Goal: Task Accomplishment & Management: Manage account settings

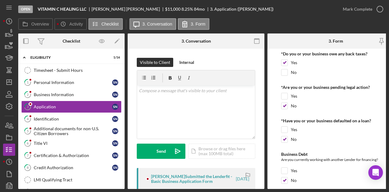
scroll to position [933, 0]
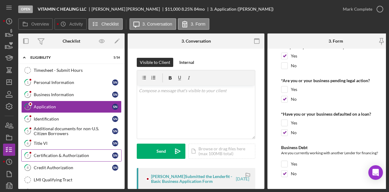
click at [59, 155] on div "Certification & Authorization" at bounding box center [73, 155] width 78 height 5
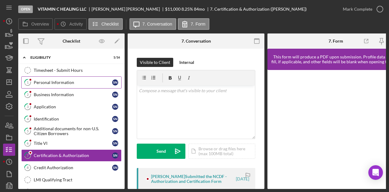
click at [56, 80] on div "Personal Information" at bounding box center [73, 82] width 78 height 5
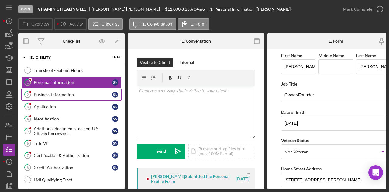
click at [60, 90] on link "2 Business Information S N" at bounding box center [71, 95] width 100 height 12
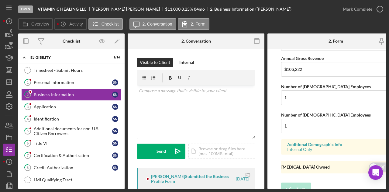
scroll to position [534, 0]
